Goal: Find specific page/section: Find specific page/section

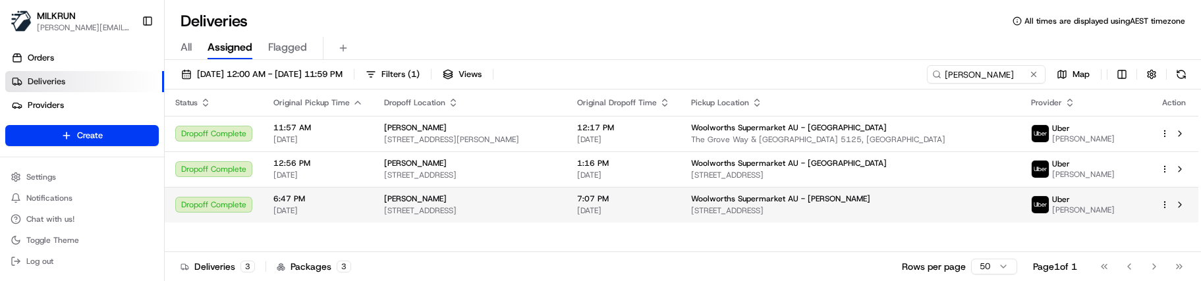
type input "prasanna"
click at [567, 201] on td "prasanna hordagoda 3 Kenmore Ct, Frankston, VIC 3199, AU" at bounding box center [470, 205] width 193 height 36
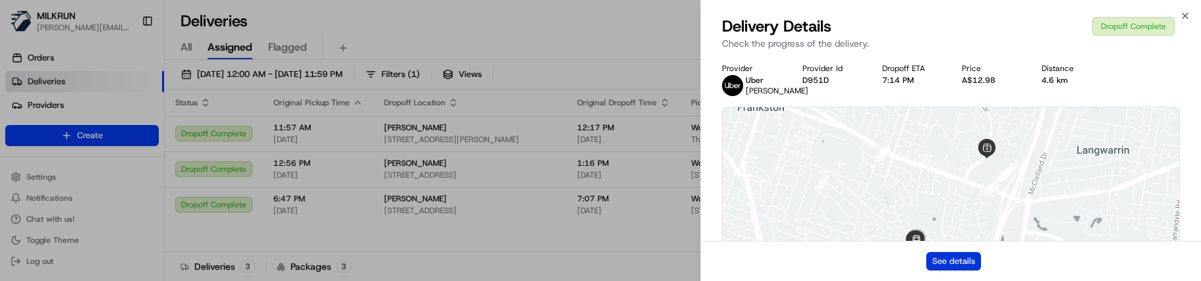
click at [941, 256] on button "See details" at bounding box center [953, 261] width 55 height 18
